Goal: Check status: Check status

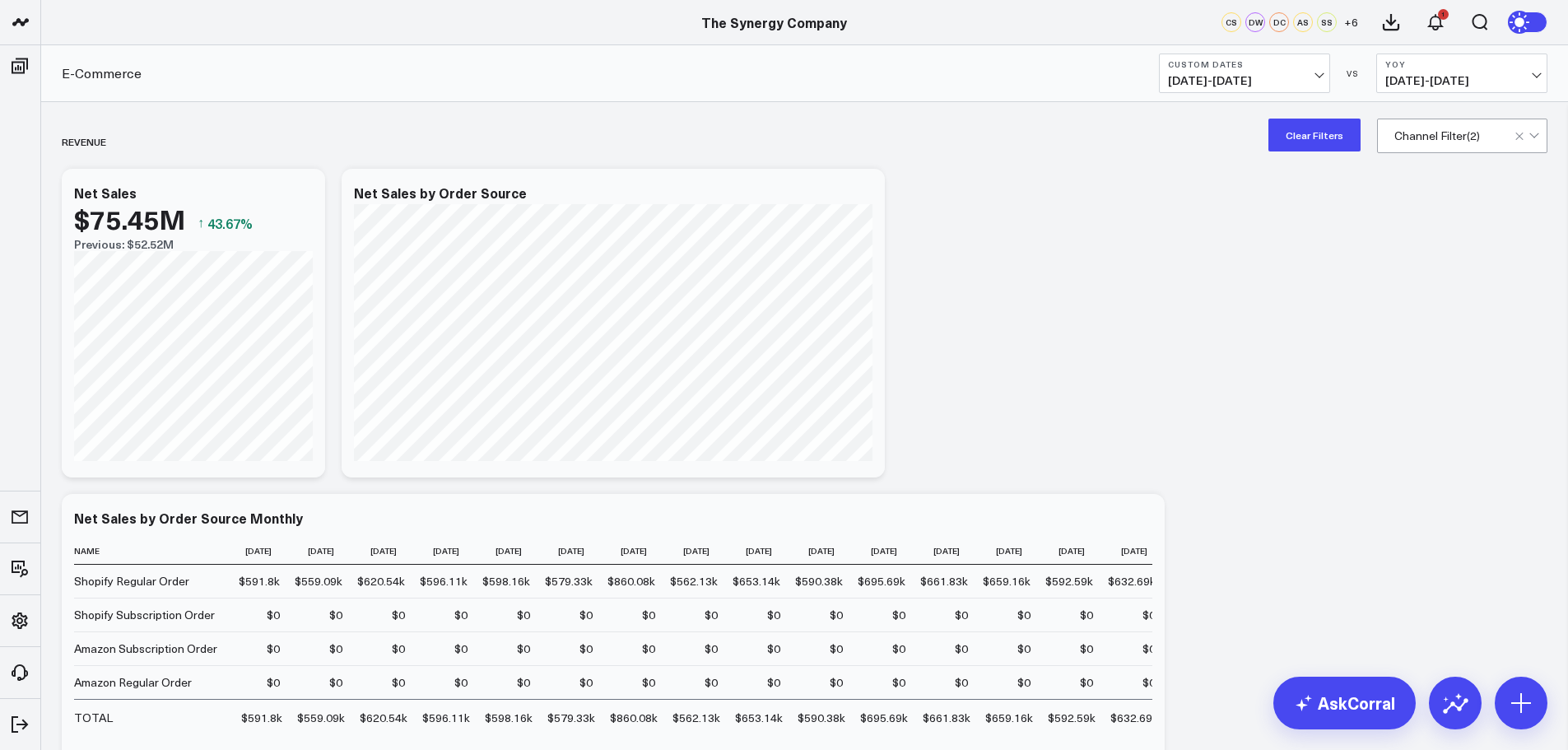
click at [1311, 73] on button "Custom Dates [DATE] - [DATE]" at bounding box center [1244, 73] width 171 height 40
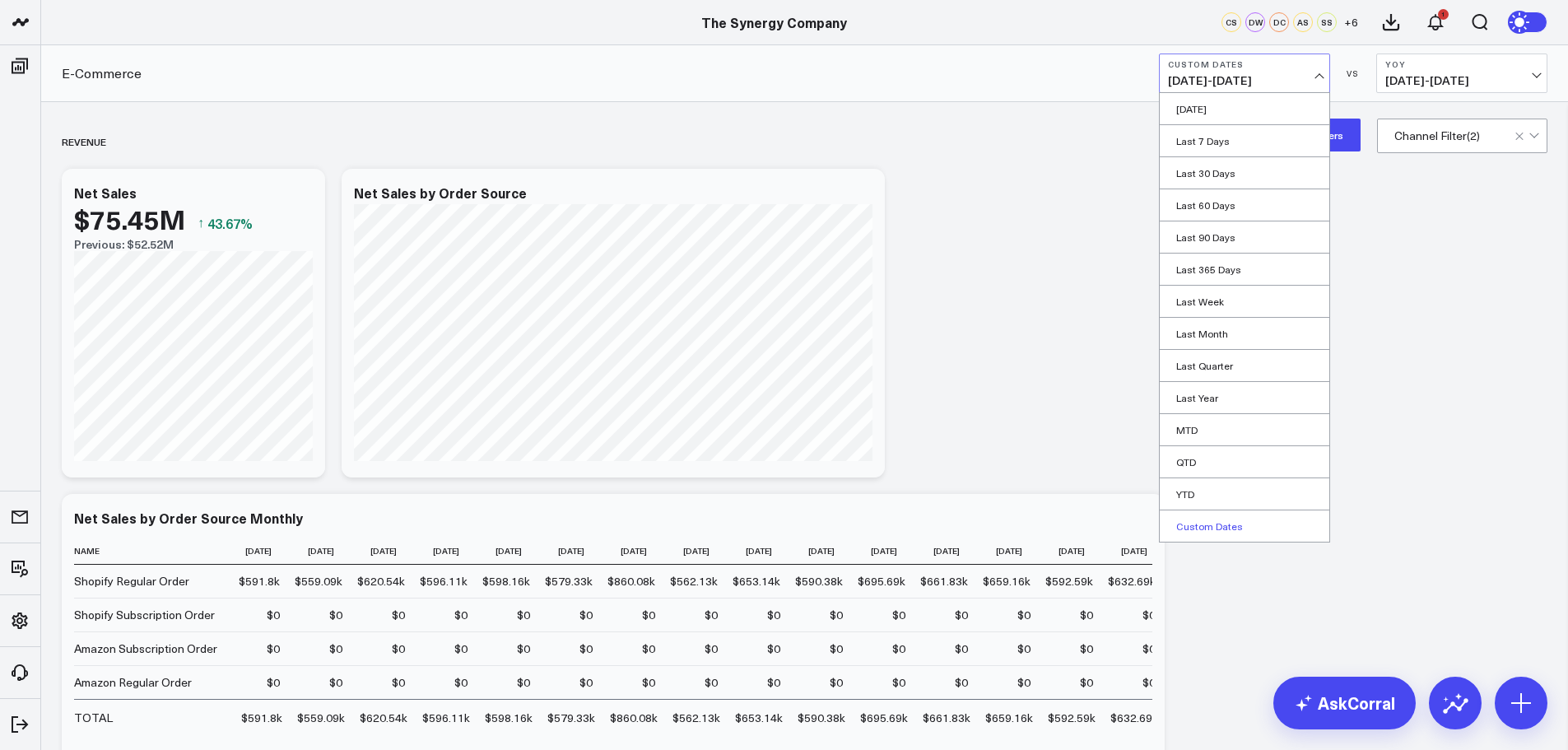
click at [1199, 526] on link "Custom Dates" at bounding box center [1244, 526] width 170 height 32
select select "7"
select select "2025"
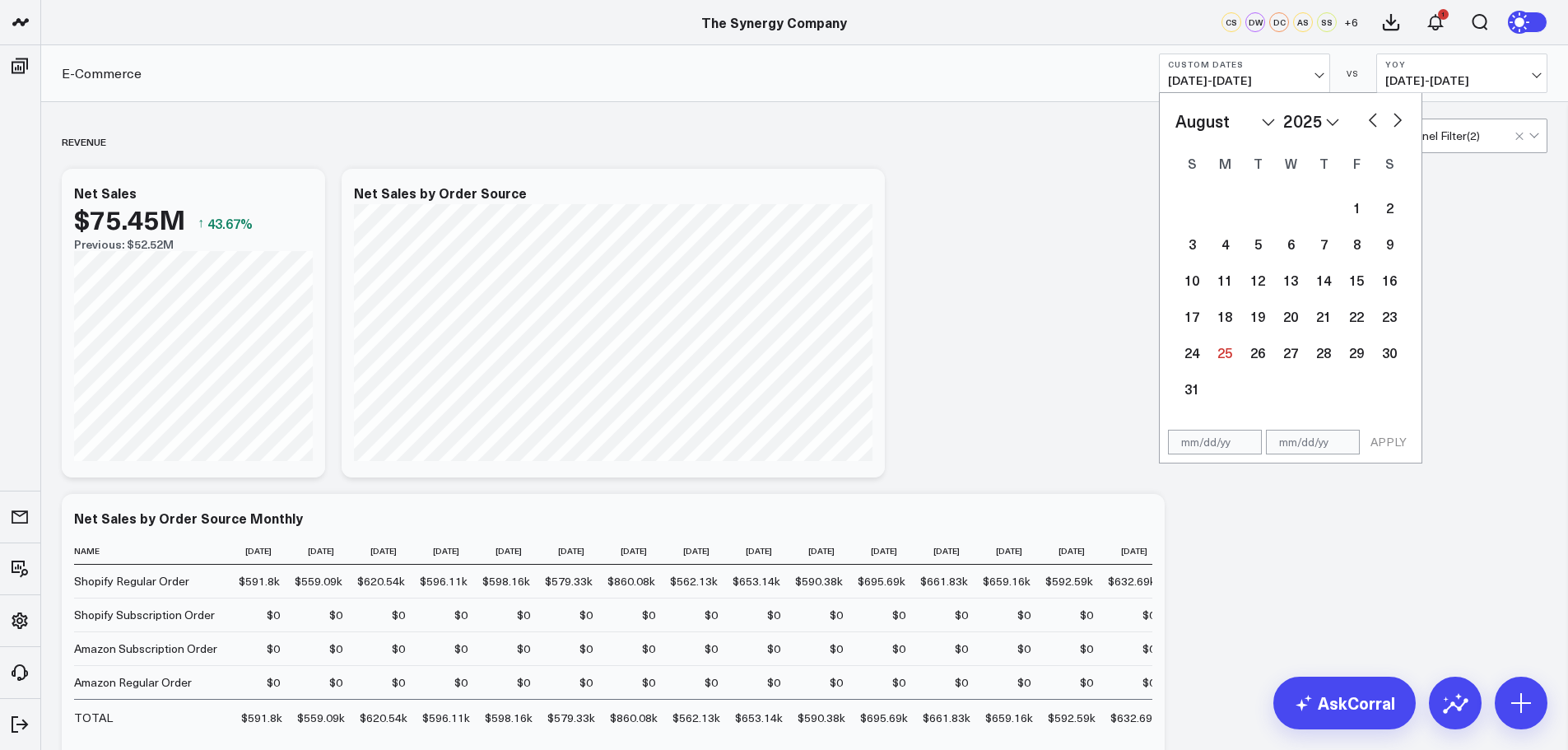
click at [1308, 122] on select "2026 2025 2024 2023 2022 2021 2020 2019 2018 2017 2016 2015 2014 2013 2012 2011…" at bounding box center [1311, 121] width 56 height 25
select select "7"
select select "2018"
click at [1267, 125] on select "January February March April May June July August September October November De…" at bounding box center [1224, 121] width 99 height 25
select select "2018"
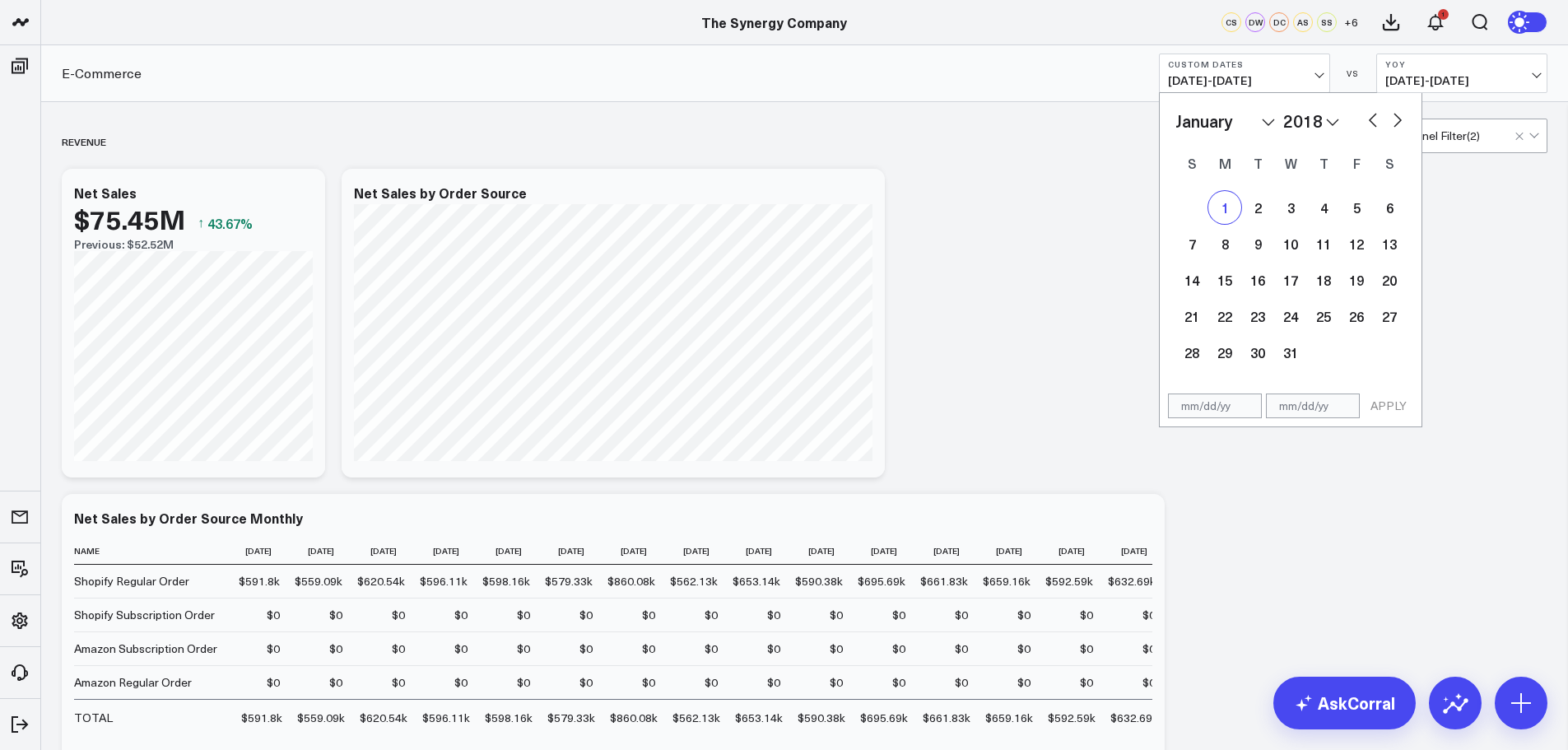
click at [1230, 208] on div "1" at bounding box center [1223, 207] width 33 height 33
type input "[DATE]"
select select "2018"
click at [1319, 120] on select "2026 2025 2024 2023 2022 2021 2020 2019 2018 2017 2016 2015 2014 2013 2012 2011…" at bounding box center [1311, 121] width 56 height 25
select select "2025"
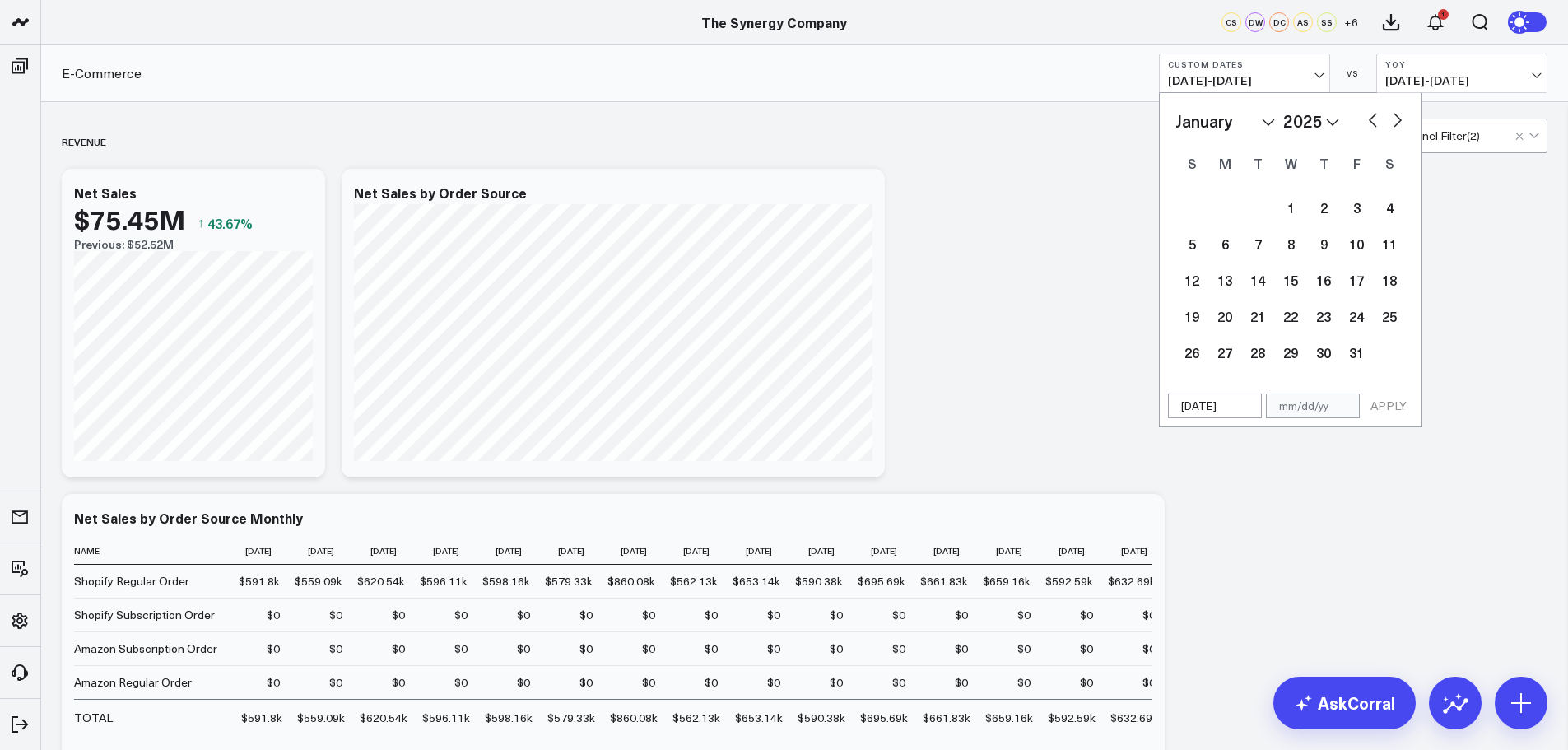
click at [1393, 119] on button "button" at bounding box center [1397, 119] width 17 height 19
select select "2"
select select "2025"
click at [1393, 119] on button "button" at bounding box center [1397, 119] width 17 height 19
select select "3"
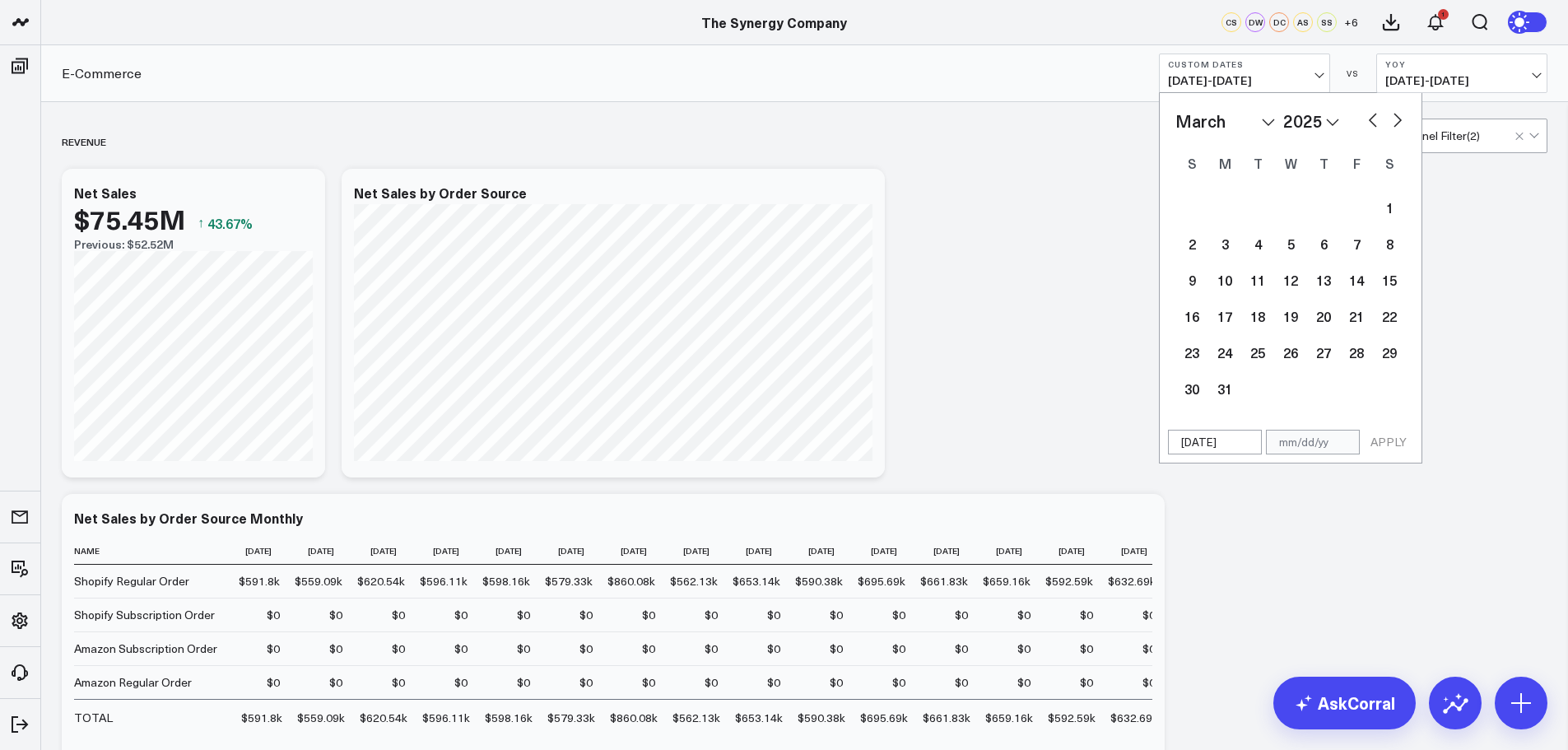
select select "2025"
click at [1394, 119] on button "button" at bounding box center [1397, 119] width 17 height 19
select select "4"
select select "2025"
click at [1394, 119] on button "button" at bounding box center [1397, 119] width 17 height 19
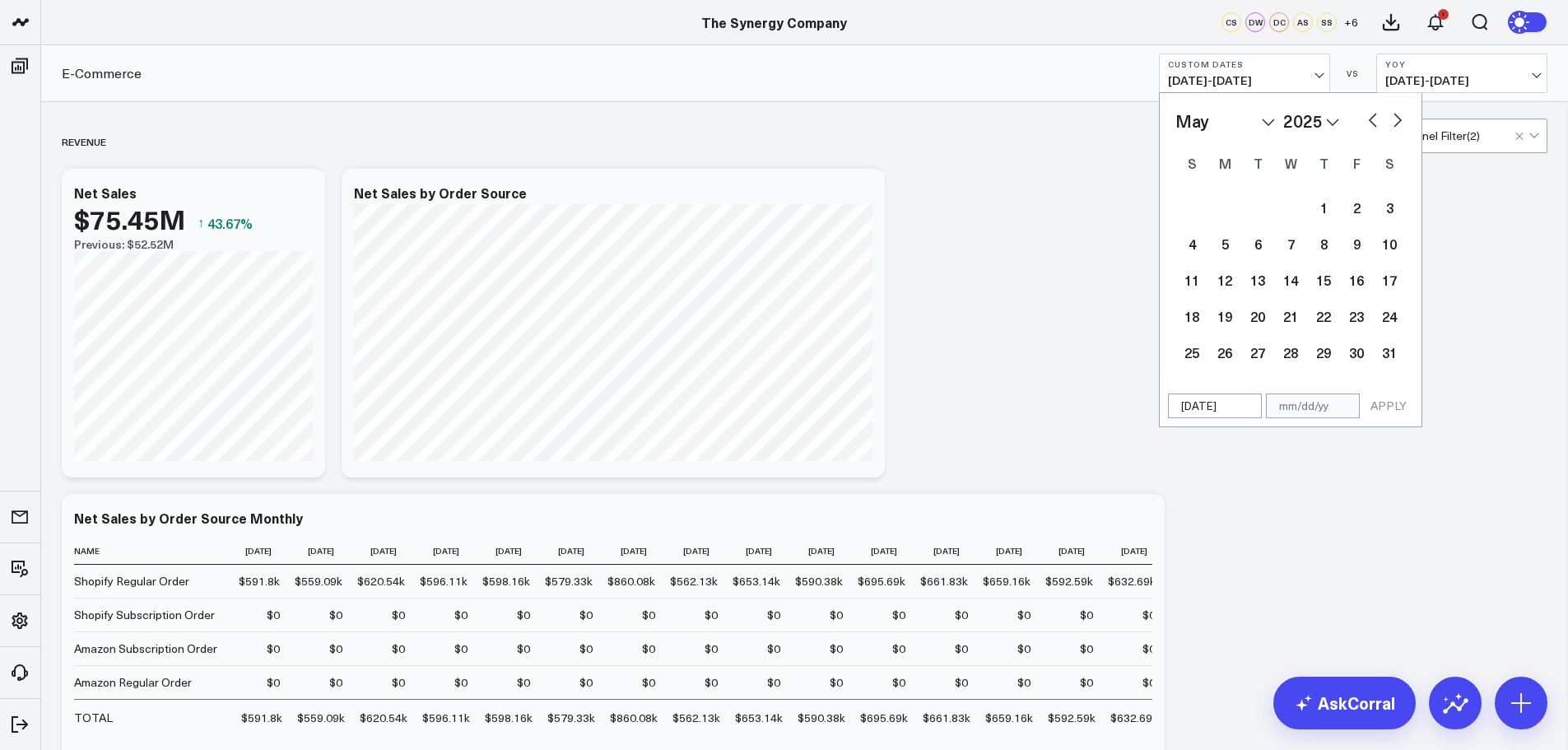
select select "5"
select select "2025"
click at [1394, 119] on button "button" at bounding box center [1397, 119] width 17 height 19
select select "6"
select select "2025"
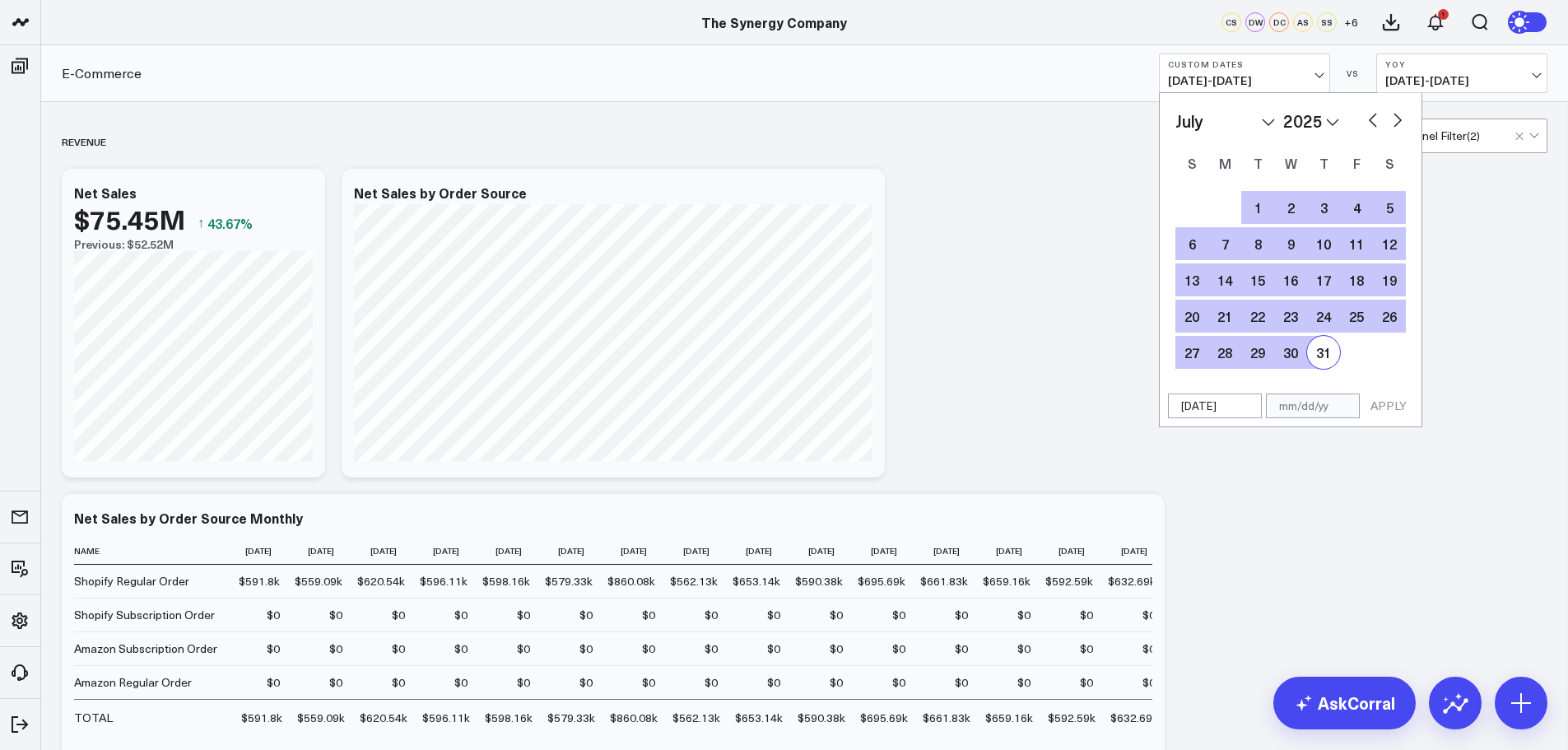
click at [1324, 363] on div "31" at bounding box center [1323, 352] width 33 height 33
type input "[DATE]"
select select "6"
select select "2025"
click at [1379, 400] on button "APPLY" at bounding box center [1388, 406] width 49 height 25
